Goal: Task Accomplishment & Management: Use online tool/utility

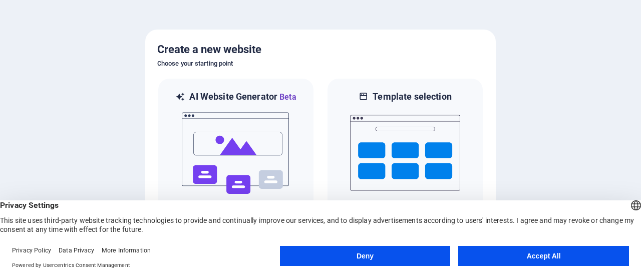
click at [510, 253] on button "Accept All" at bounding box center [543, 256] width 171 height 20
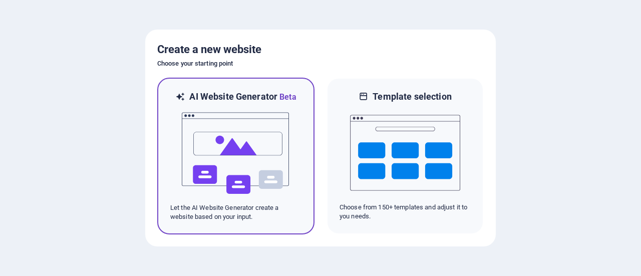
click at [240, 143] on img at bounding box center [236, 153] width 110 height 100
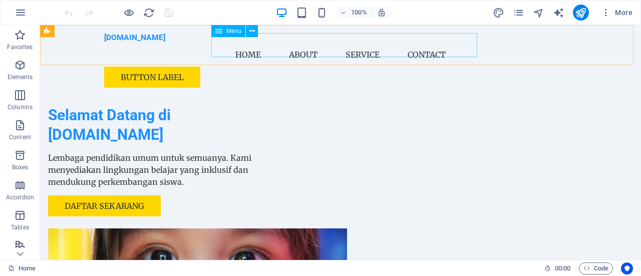
click at [254, 45] on nav "Home About Service Contact" at bounding box center [340, 55] width 473 height 24
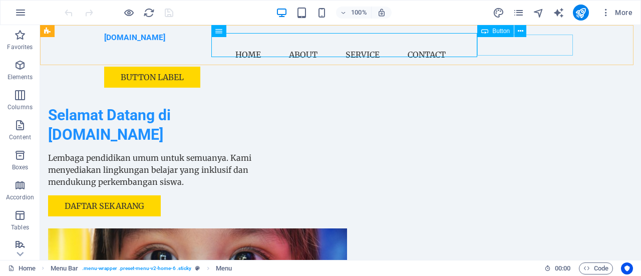
click at [524, 67] on div "Button label" at bounding box center [340, 77] width 473 height 21
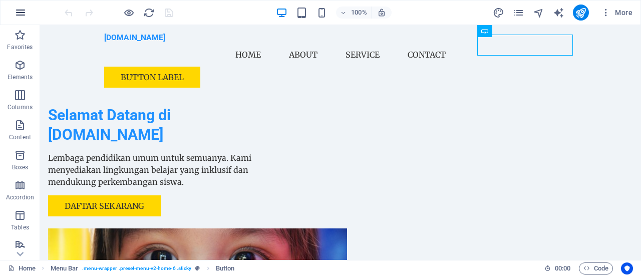
click at [21, 10] on icon "button" at bounding box center [21, 13] width 12 height 12
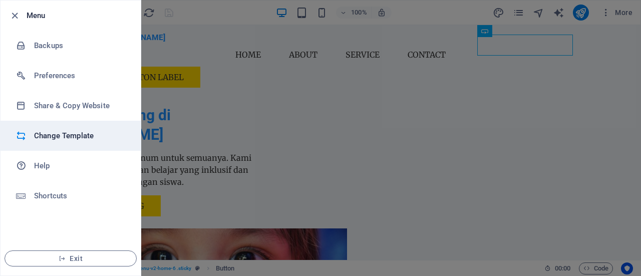
click at [55, 132] on h6 "Change Template" at bounding box center [80, 136] width 93 height 12
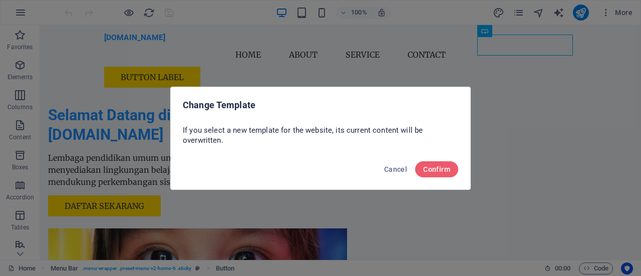
click at [55, 132] on div "Change Template If you select a new template for the website, its current conte…" at bounding box center [320, 138] width 641 height 276
click at [439, 167] on span "Confirm" at bounding box center [436, 169] width 27 height 8
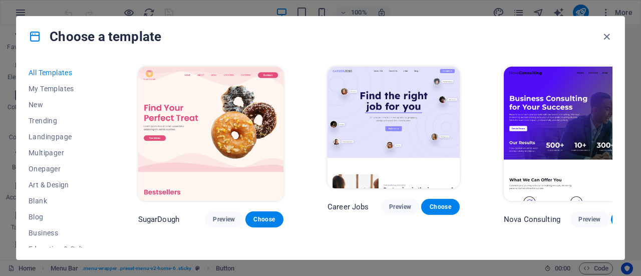
click at [616, 88] on div "All Templates My Templates New Trending Landingpage Multipager Onepager Art & D…" at bounding box center [321, 158] width 608 height 203
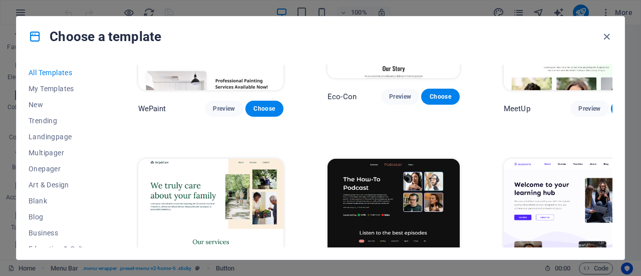
scroll to position [724, 0]
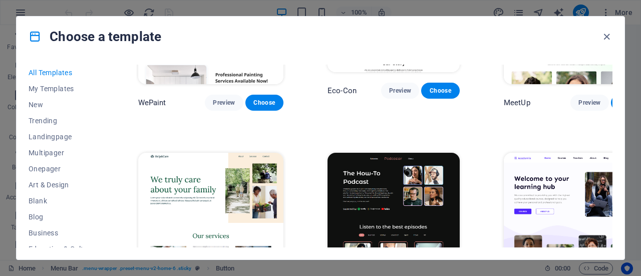
click at [108, 164] on div "All Templates My Templates New Trending Landingpage Multipager Onepager Art & D…" at bounding box center [321, 158] width 608 height 203
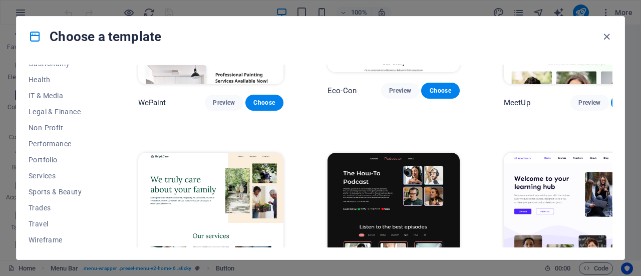
scroll to position [156, 0]
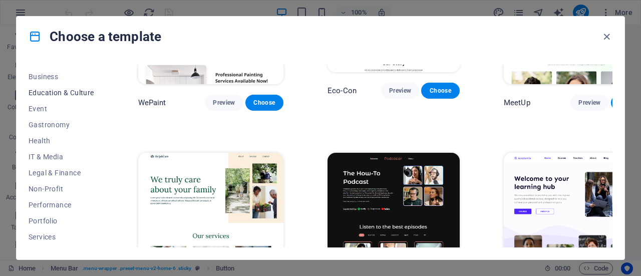
click at [59, 92] on span "Education & Culture" at bounding box center [62, 93] width 66 height 8
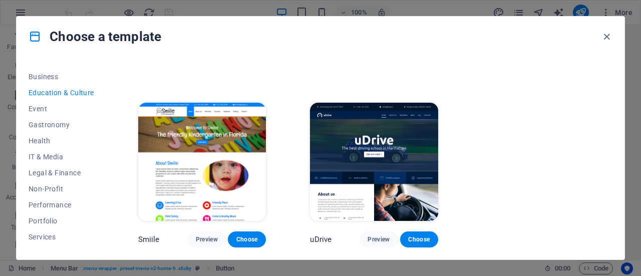
scroll to position [0, 0]
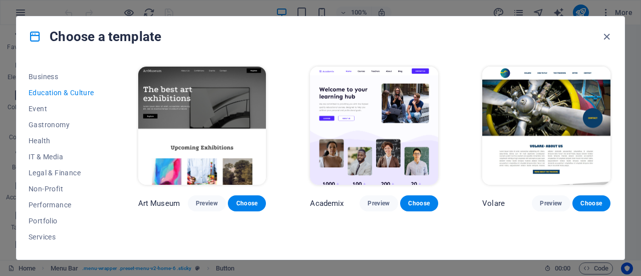
click at [545, 102] on img at bounding box center [546, 126] width 128 height 118
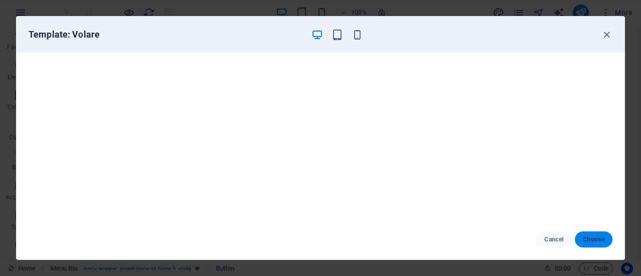
click at [597, 241] on span "Choose" at bounding box center [594, 239] width 22 height 8
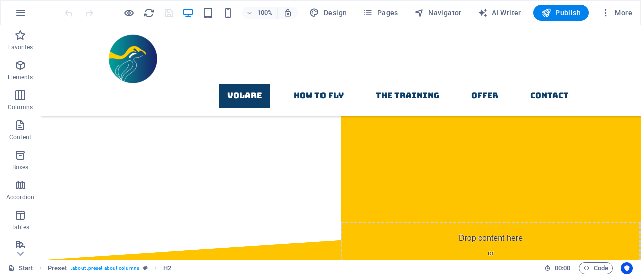
scroll to position [585, 0]
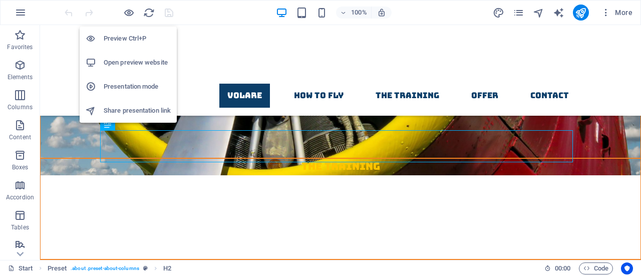
click at [129, 63] on h6 "Open preview website" at bounding box center [137, 63] width 67 height 12
click at [127, 13] on icon "button" at bounding box center [129, 13] width 12 height 12
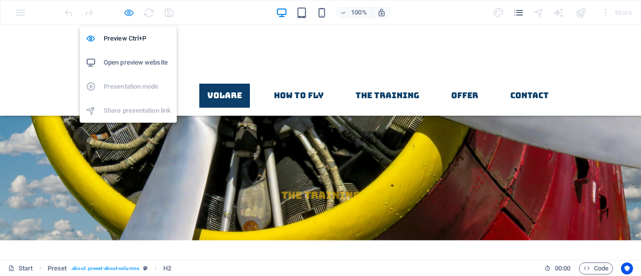
click at [127, 13] on icon "button" at bounding box center [129, 13] width 12 height 12
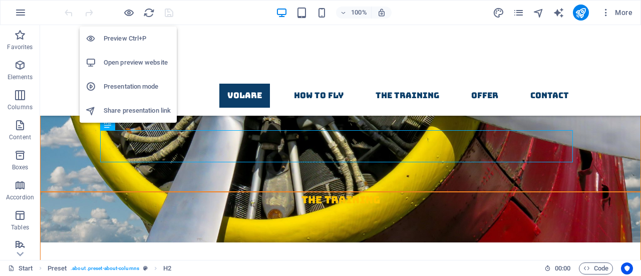
click at [125, 64] on h6 "Open preview website" at bounding box center [137, 63] width 67 height 12
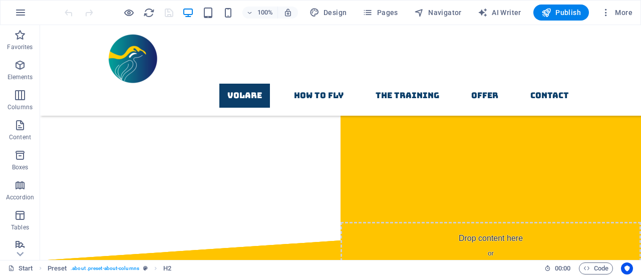
scroll to position [585, 0]
